Goal: Obtain resource: Download file/media

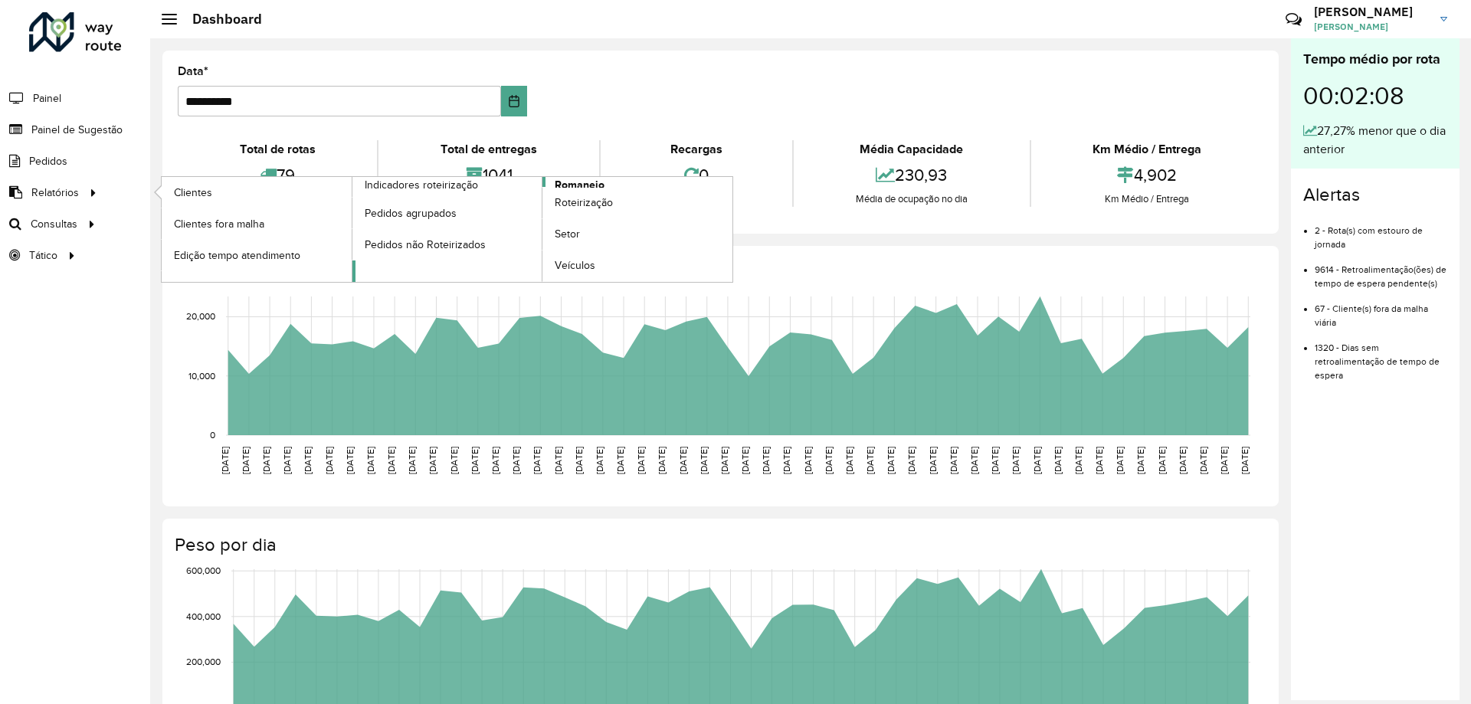
click at [574, 181] on span "Romaneio" at bounding box center [580, 185] width 50 height 16
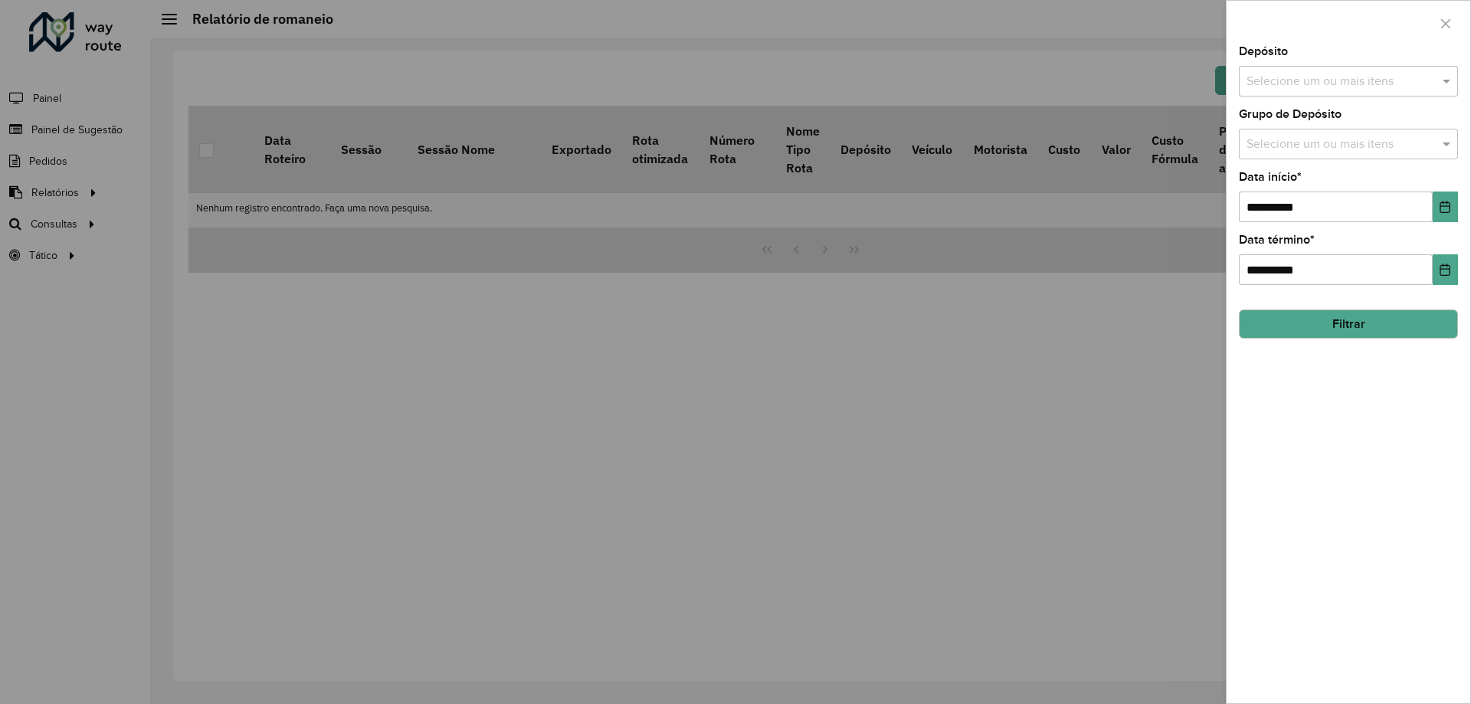
click at [1381, 85] on input "text" at bounding box center [1340, 82] width 196 height 18
click at [1324, 146] on div "CDD Santa Luzia" at bounding box center [1348, 158] width 218 height 26
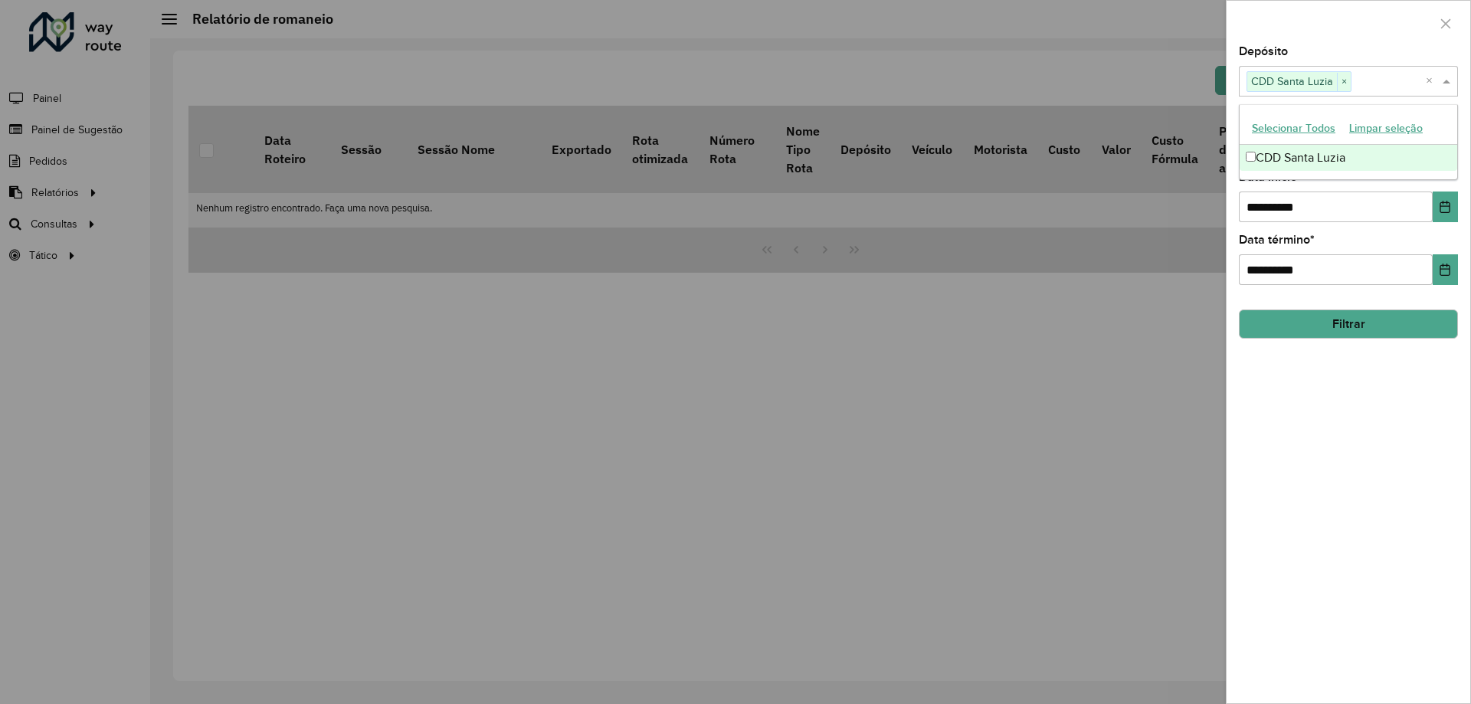
click at [1319, 162] on div "CDD Santa Luzia" at bounding box center [1348, 158] width 218 height 26
click at [1377, 37] on div at bounding box center [1348, 23] width 244 height 45
click at [1401, 140] on input "text" at bounding box center [1340, 145] width 196 height 18
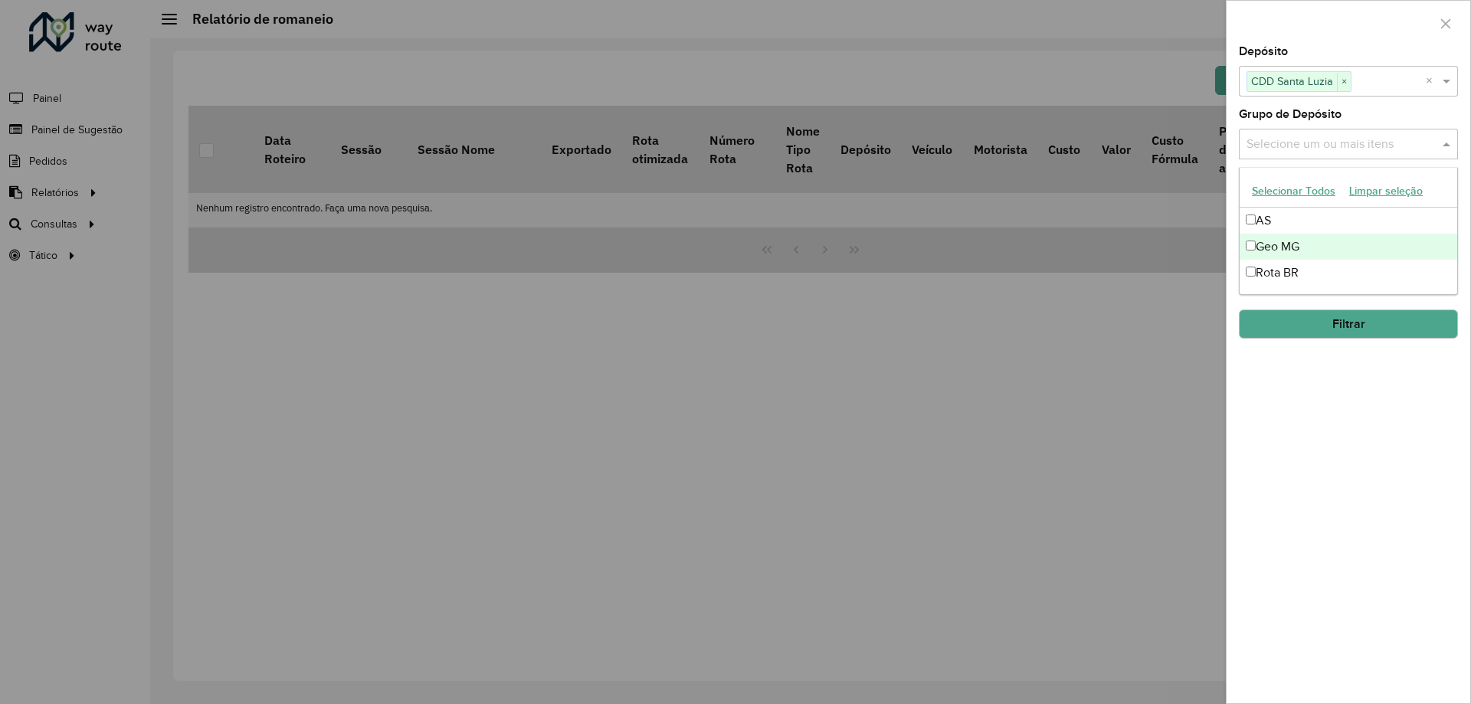
click at [1300, 242] on div "Geo MG" at bounding box center [1348, 247] width 218 height 26
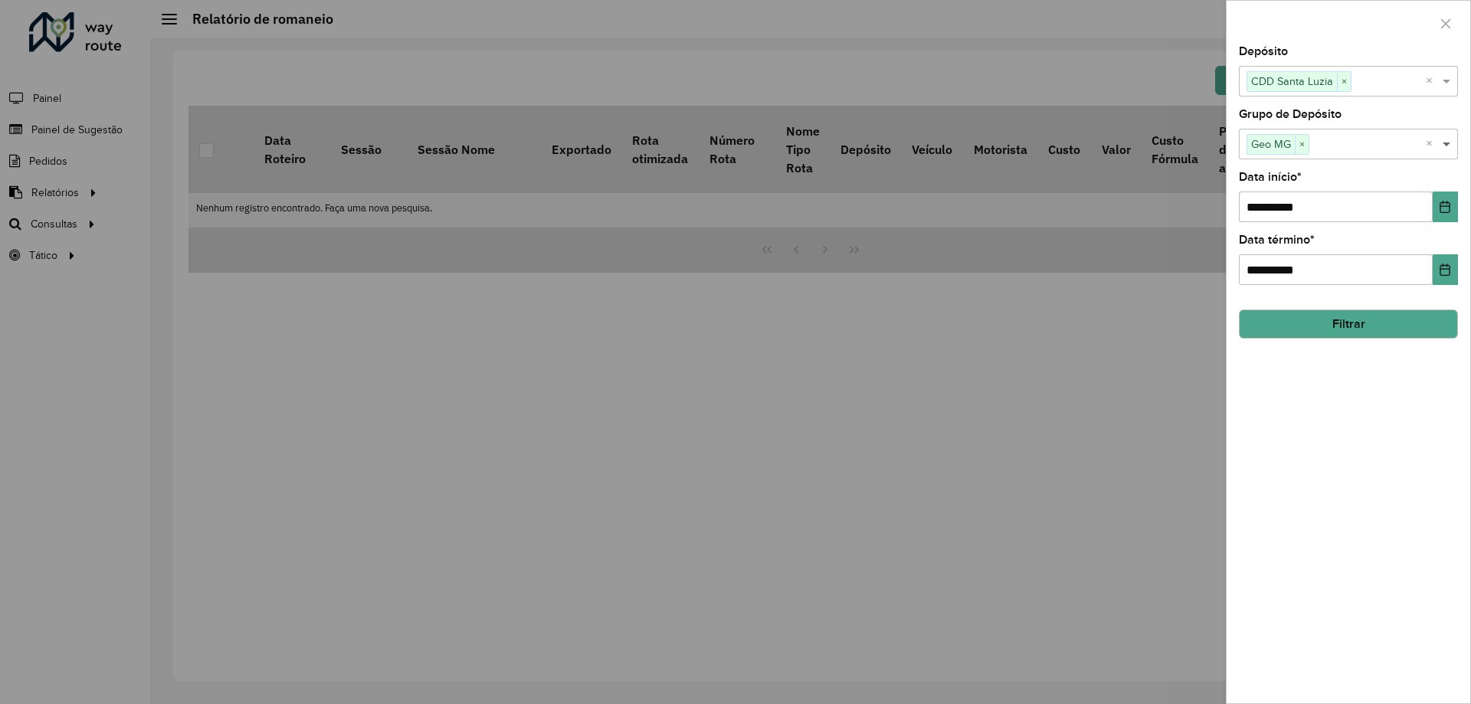
click at [1448, 144] on span at bounding box center [1447, 144] width 19 height 18
click at [1370, 437] on div "**********" at bounding box center [1348, 374] width 244 height 657
click at [1379, 326] on button "Filtrar" at bounding box center [1348, 323] width 219 height 29
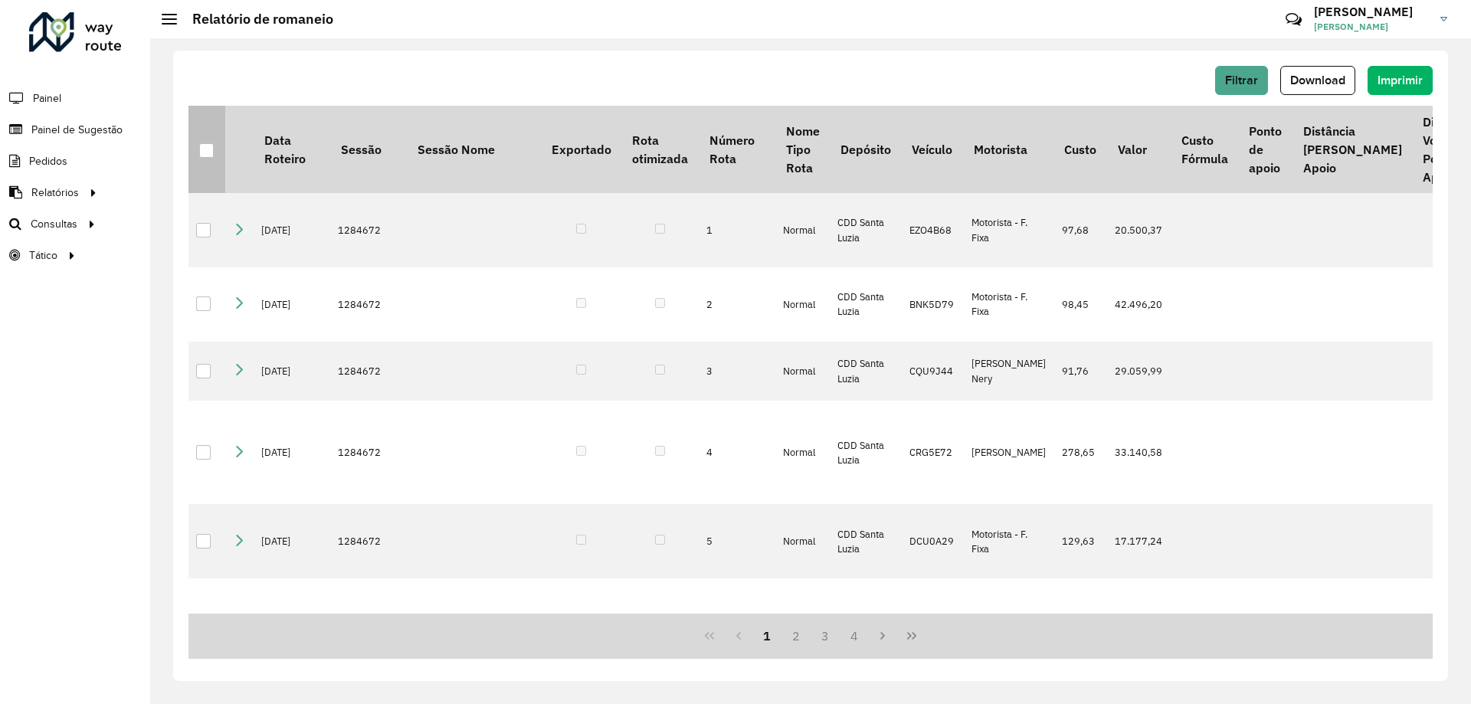
click at [204, 152] on div at bounding box center [206, 150] width 15 height 15
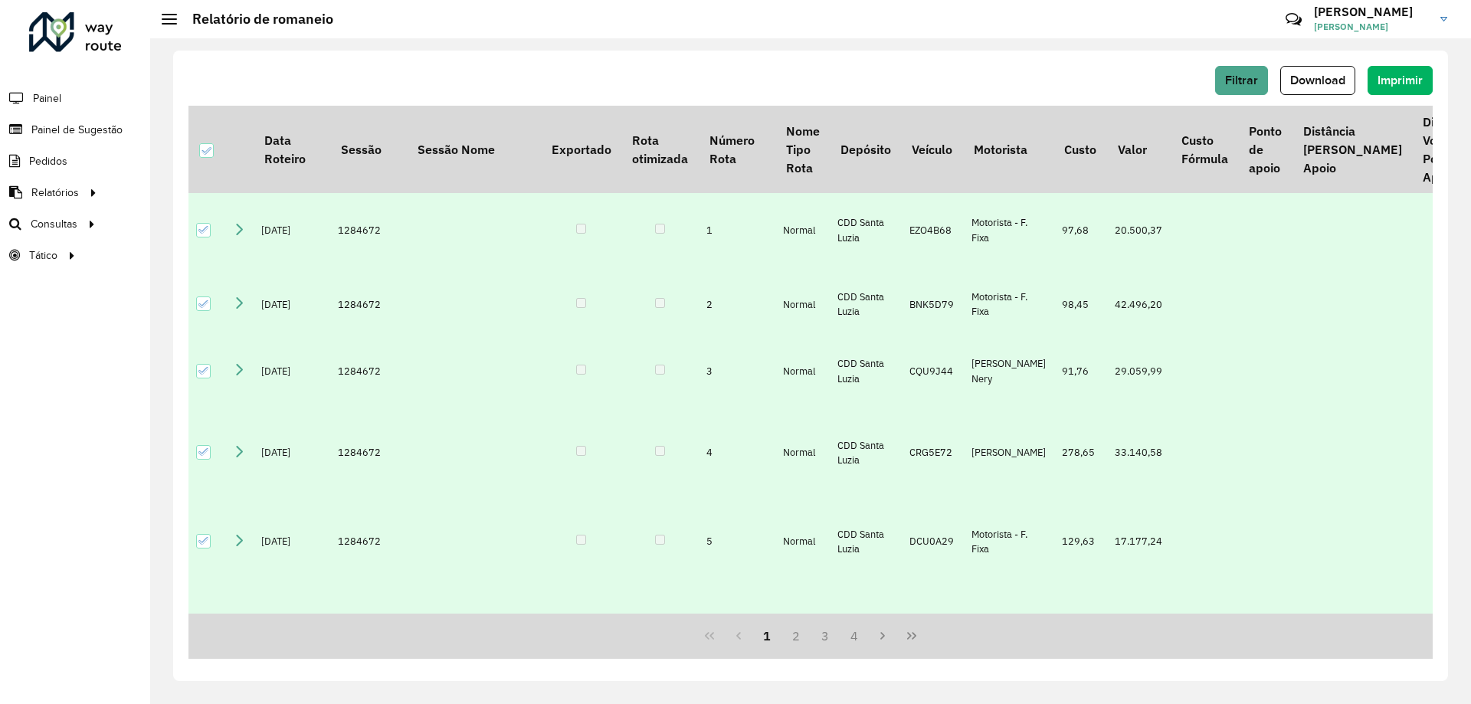
click at [713, 90] on div "Filtrar Download Imprimir" at bounding box center [810, 80] width 1244 height 29
drag, startPoint x: 1299, startPoint y: 77, endPoint x: 1287, endPoint y: 97, distance: 24.0
click at [1301, 77] on span "Download" at bounding box center [1317, 80] width 55 height 13
